Goal: Information Seeking & Learning: Learn about a topic

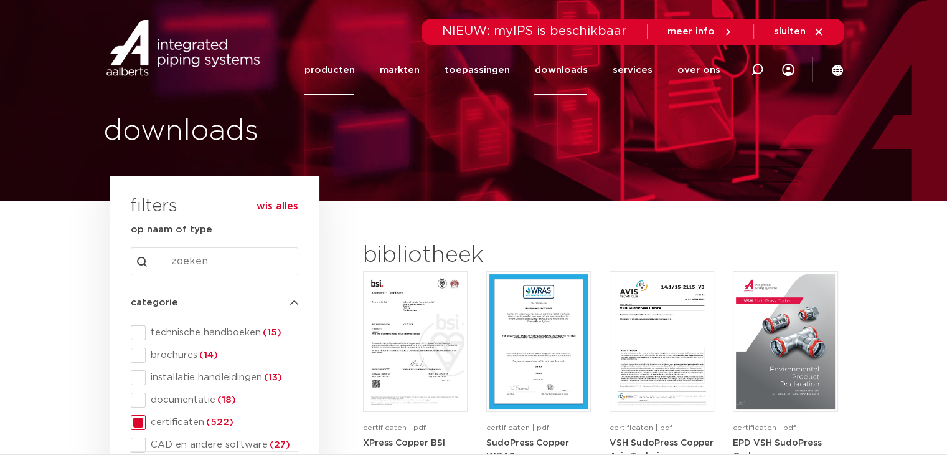
click at [346, 67] on link "producten" at bounding box center [329, 70] width 50 height 50
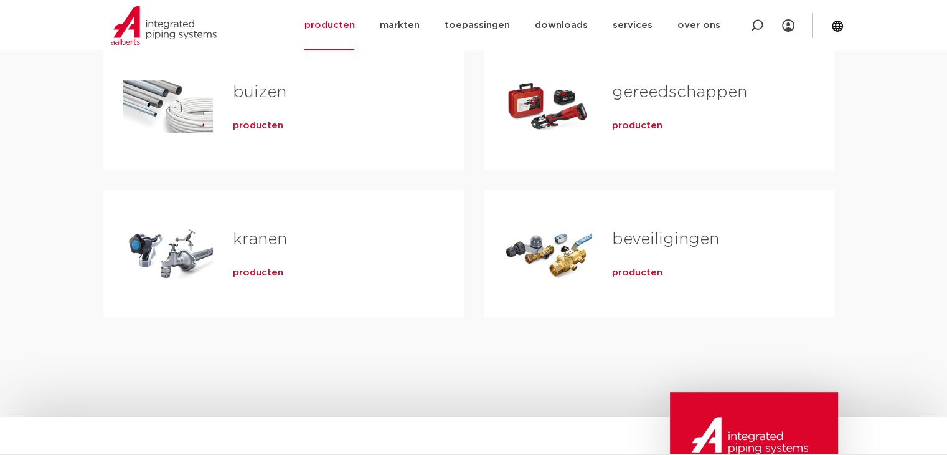
scroll to position [207, 0]
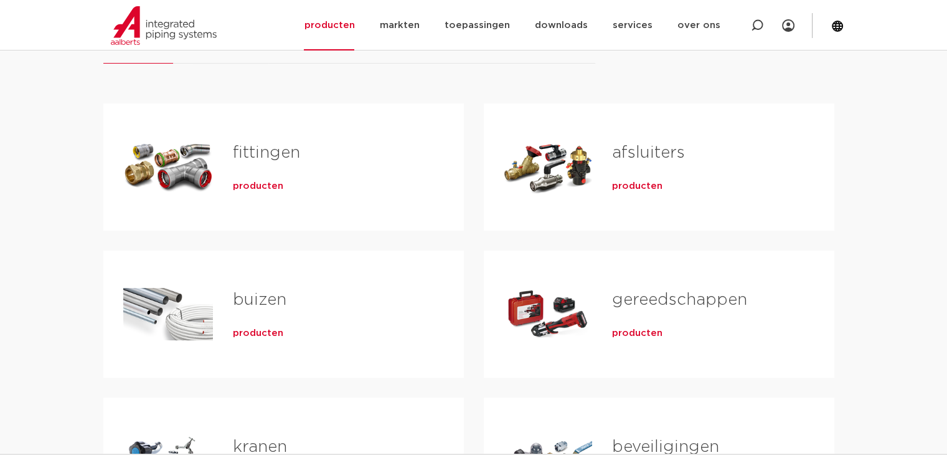
click at [266, 158] on link "fittingen" at bounding box center [266, 152] width 67 height 16
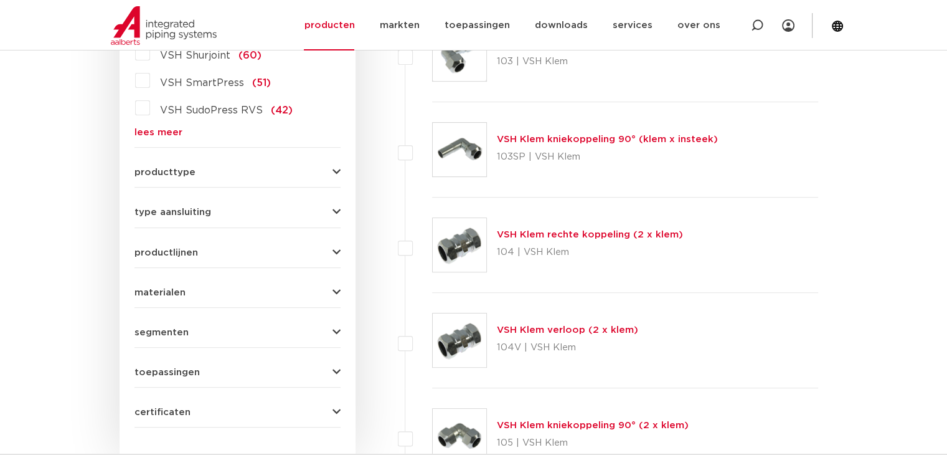
scroll to position [415, 0]
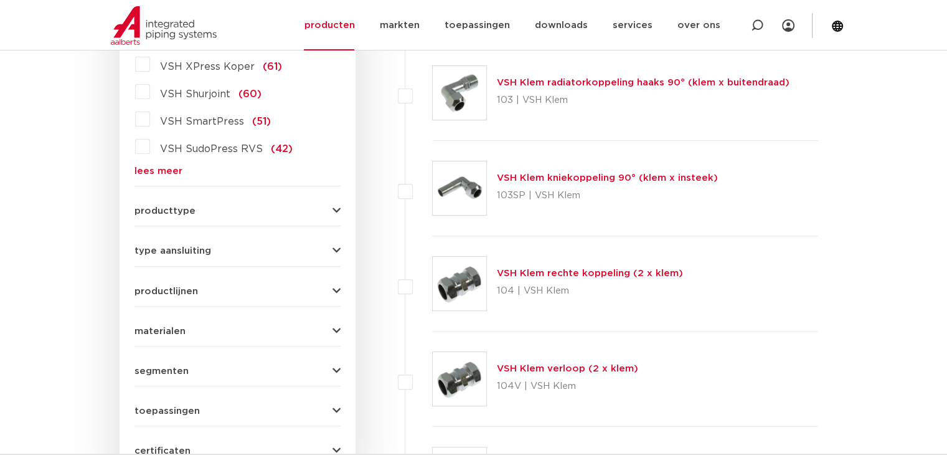
click at [329, 211] on button "producttype" at bounding box center [238, 210] width 206 height 9
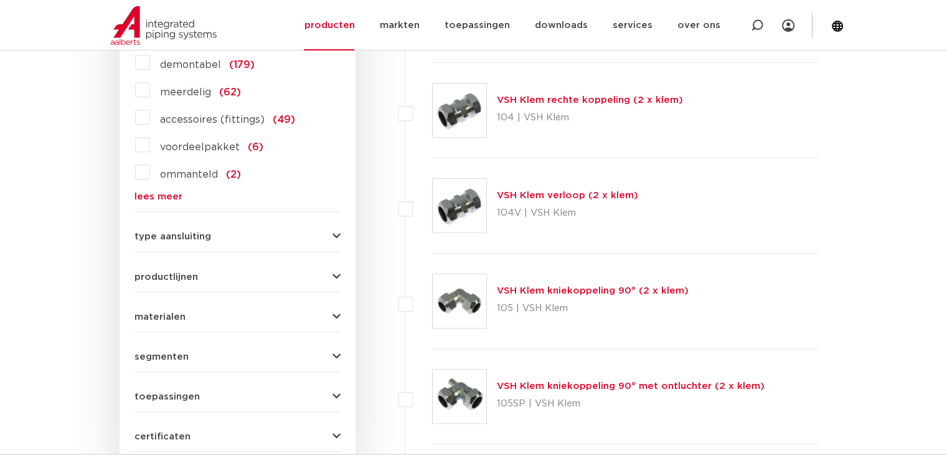
scroll to position [830, 0]
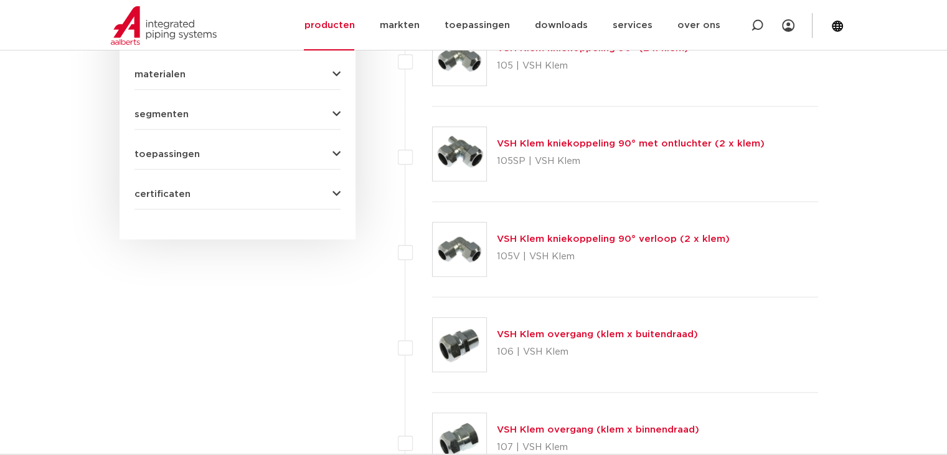
click at [307, 150] on button "toepassingen" at bounding box center [238, 153] width 206 height 9
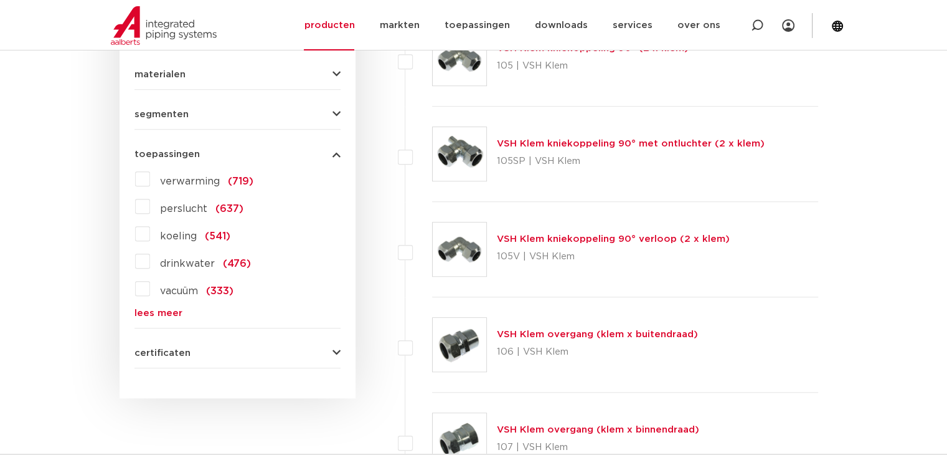
click at [150, 257] on label "drinkwater (476)" at bounding box center [200, 261] width 101 height 20
click at [0, 0] on input "drinkwater (476)" at bounding box center [0, 0] width 0 height 0
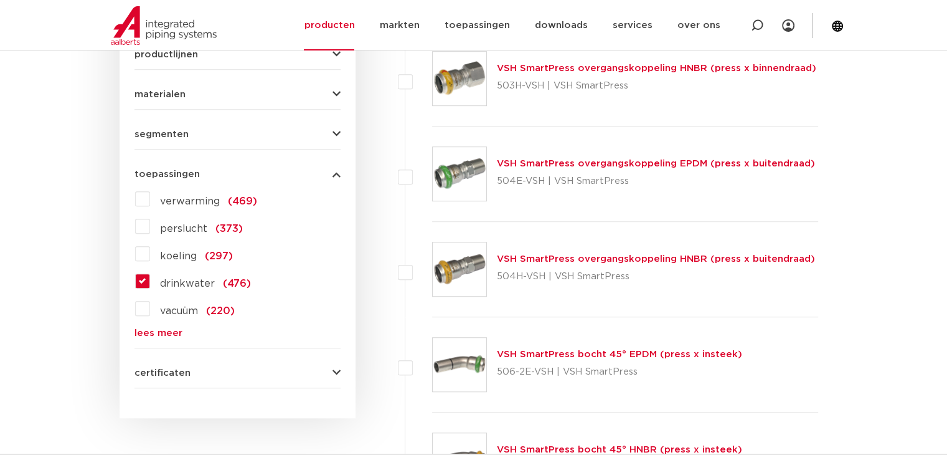
scroll to position [830, 0]
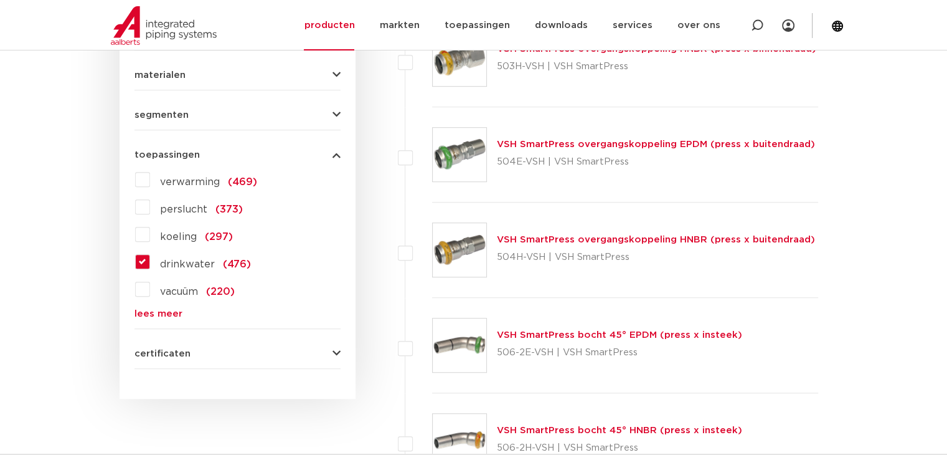
click at [334, 115] on icon "button" at bounding box center [337, 114] width 8 height 9
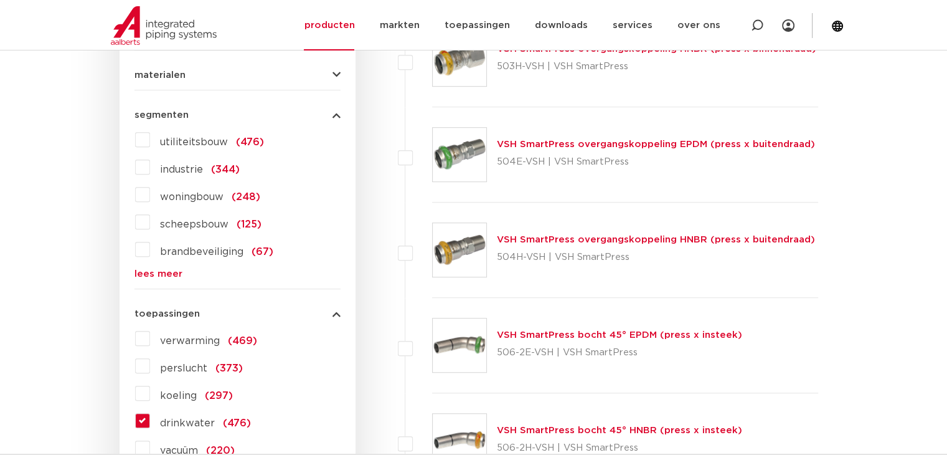
click at [202, 196] on span "woningbouw" at bounding box center [192, 197] width 64 height 10
click at [0, 0] on input "woningbouw (248)" at bounding box center [0, 0] width 0 height 0
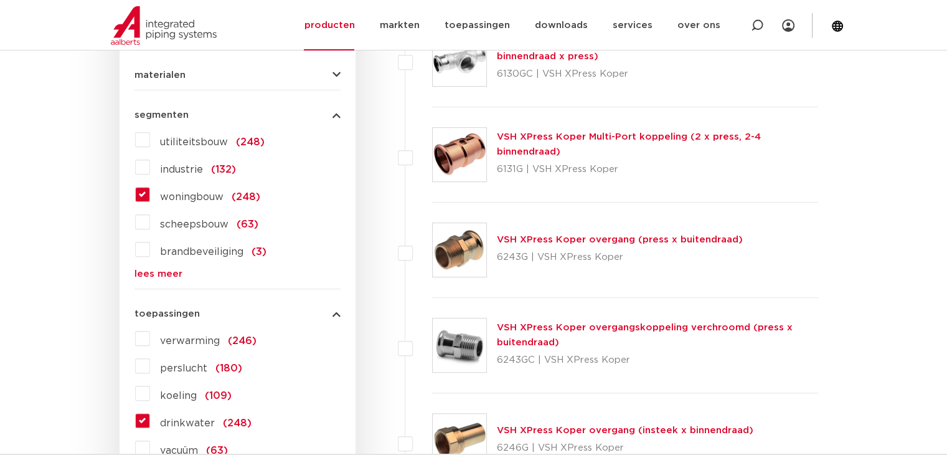
scroll to position [622, 0]
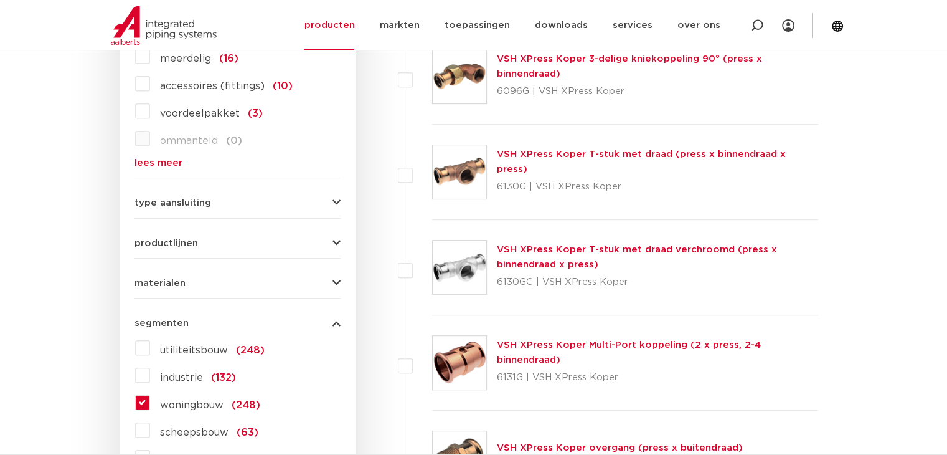
click at [329, 288] on form "zoek op naam of productnummer alle categorieën [GEOGRAPHIC_DATA] [GEOGRAPHIC_DA…" at bounding box center [238, 207] width 206 height 1057
click at [331, 278] on button "materialen" at bounding box center [238, 282] width 206 height 9
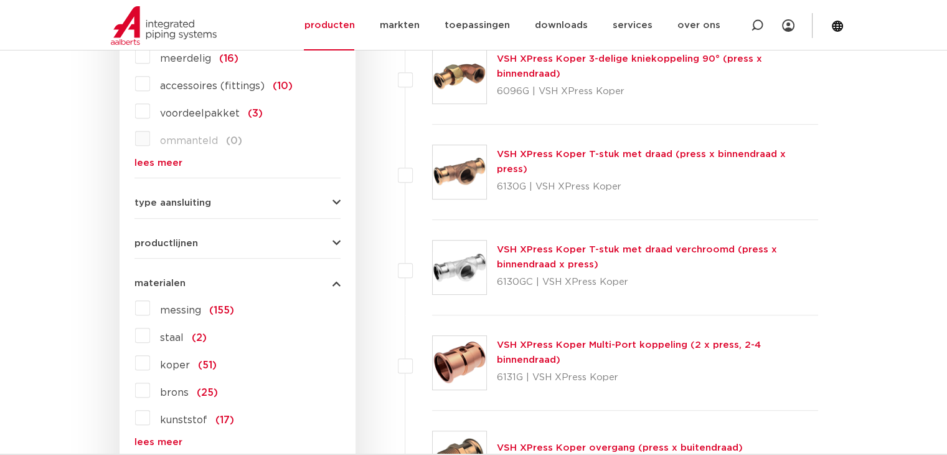
click at [150, 307] on label "messing (155)" at bounding box center [192, 308] width 84 height 20
click at [0, 0] on input "messing (155)" at bounding box center [0, 0] width 0 height 0
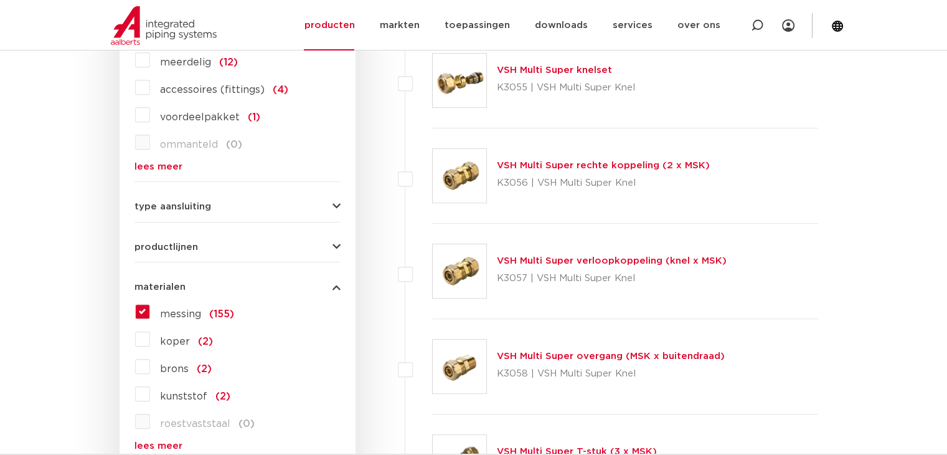
scroll to position [622, 0]
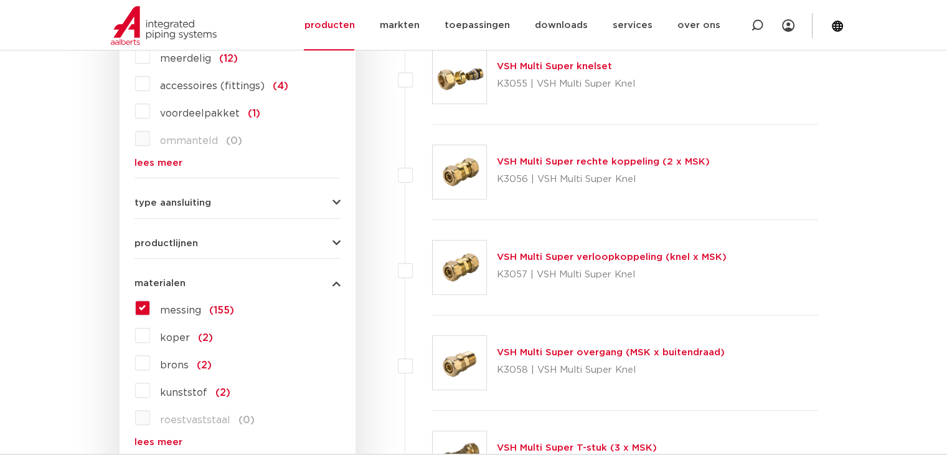
click at [336, 239] on icon "button" at bounding box center [337, 243] width 8 height 9
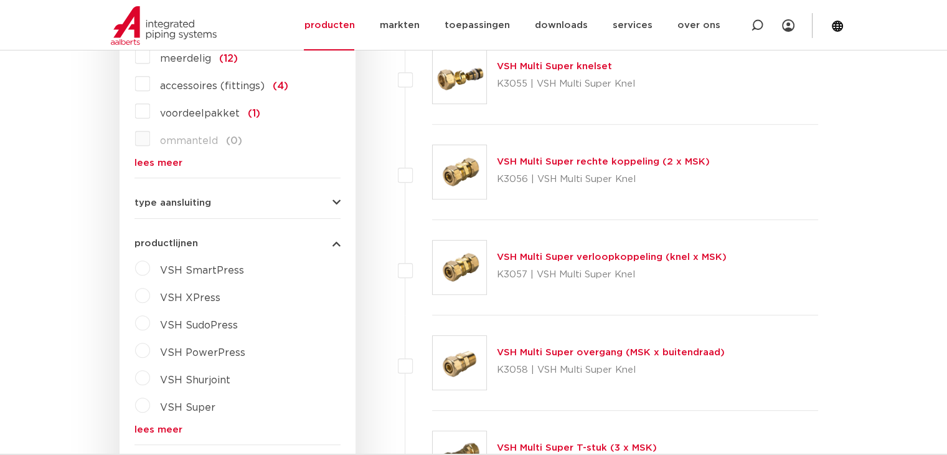
click at [336, 240] on icon "button" at bounding box center [337, 243] width 8 height 9
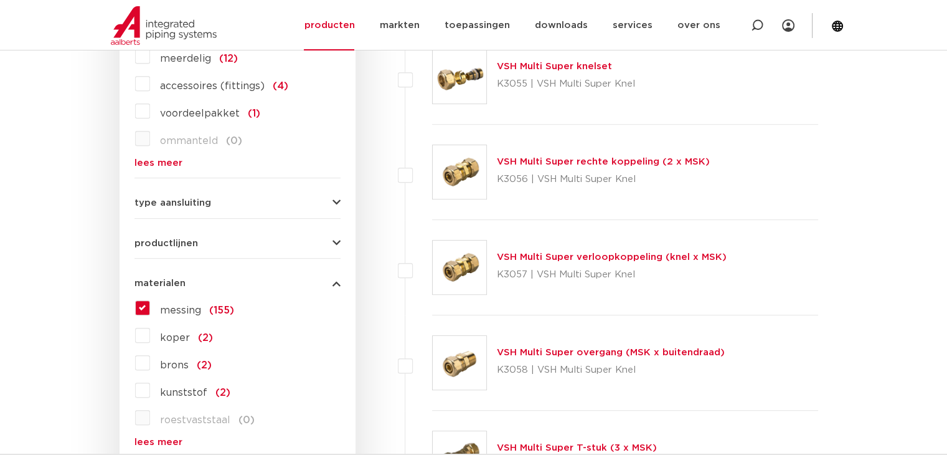
click at [333, 199] on icon "button" at bounding box center [337, 202] width 8 height 9
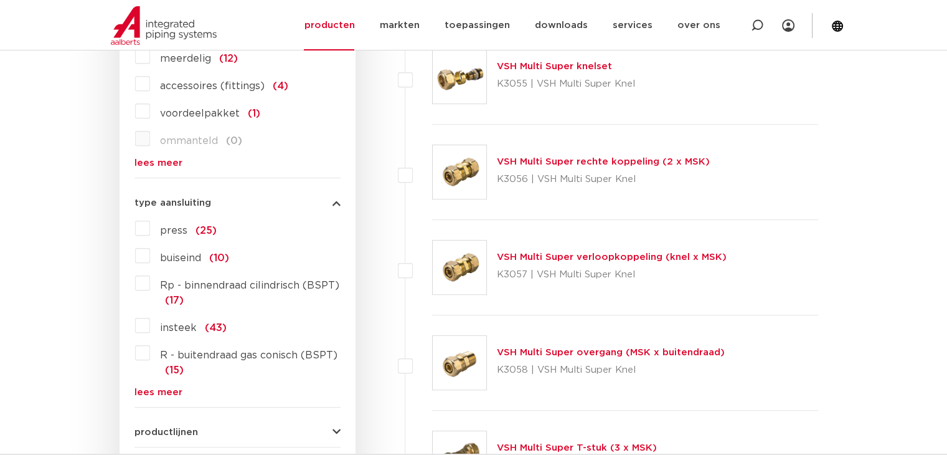
click at [150, 223] on label "press (25)" at bounding box center [183, 228] width 67 height 20
click at [0, 0] on input "press (25)" at bounding box center [0, 0] width 0 height 0
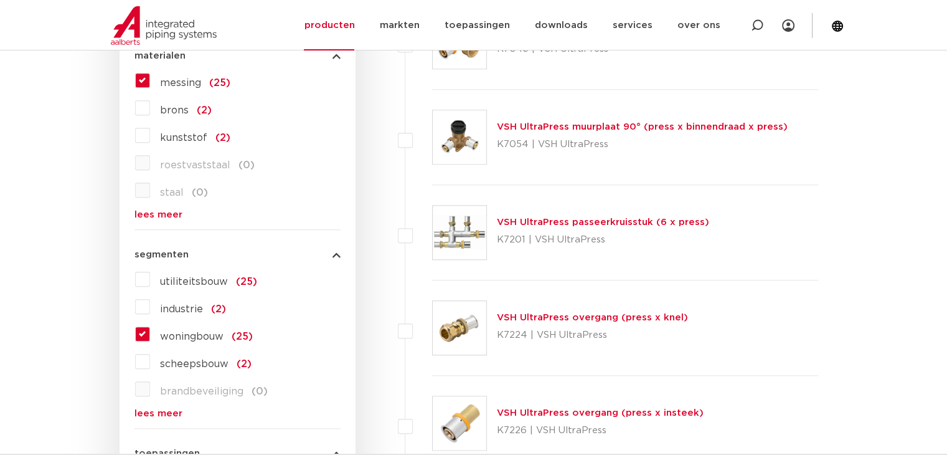
scroll to position [1036, 0]
click at [557, 317] on link "VSH UltraPress overgang (press x knel)" at bounding box center [592, 318] width 191 height 9
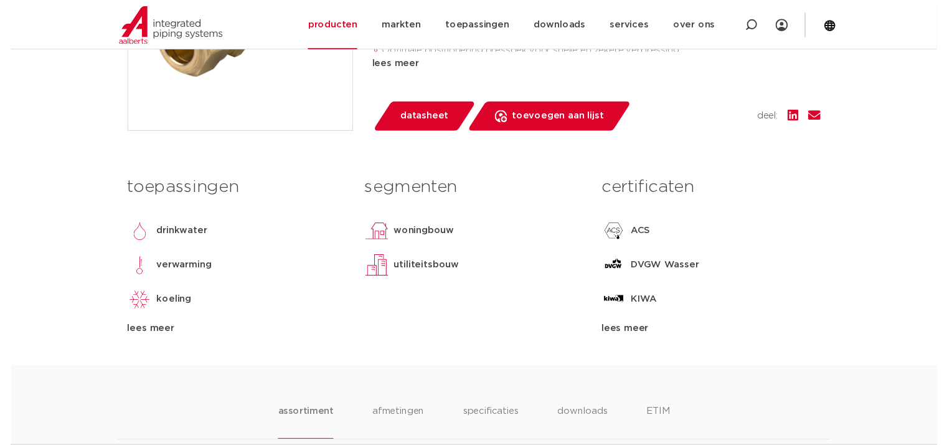
scroll to position [207, 0]
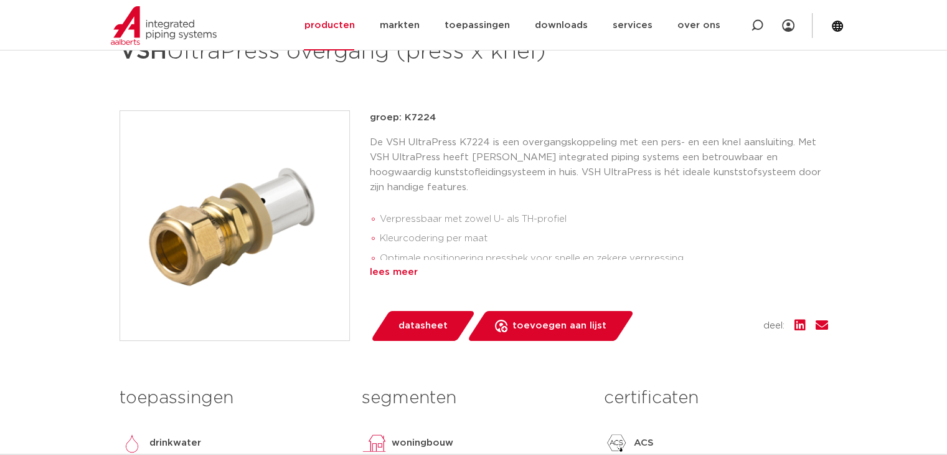
click at [409, 273] on div "lees meer" at bounding box center [599, 272] width 458 height 15
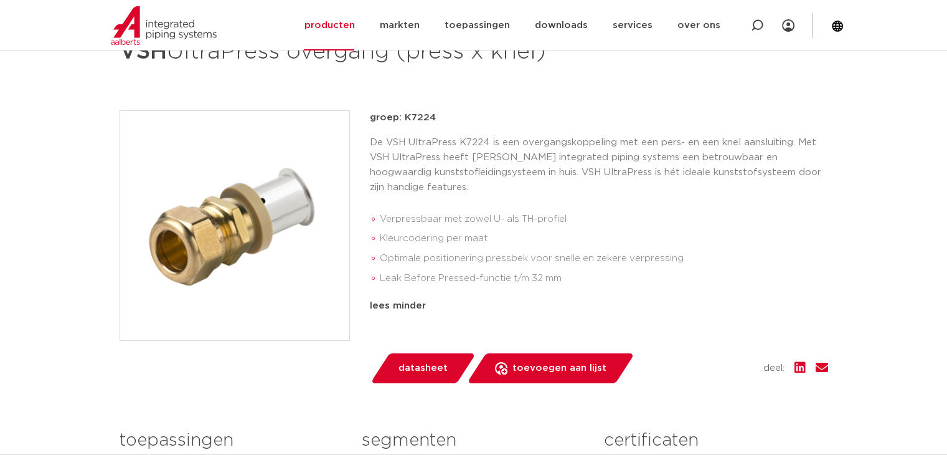
click at [415, 367] on span "datasheet" at bounding box center [423, 368] width 49 height 20
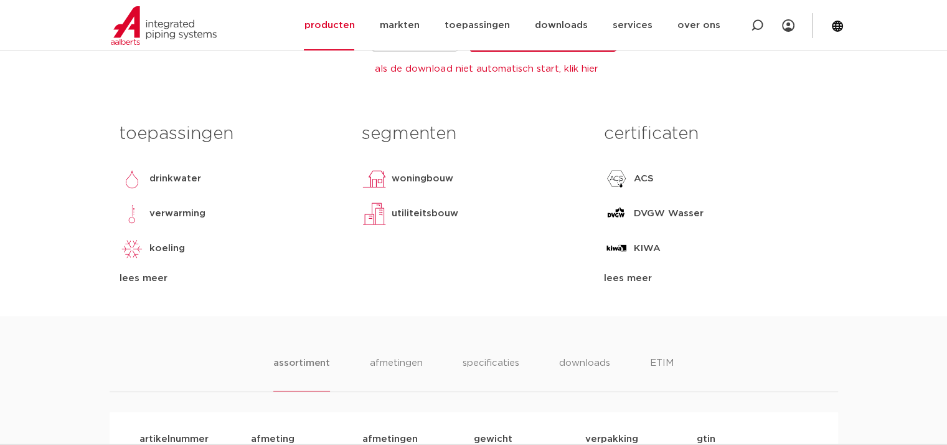
scroll to position [623, 0]
